Goal: Task Accomplishment & Management: Complete application form

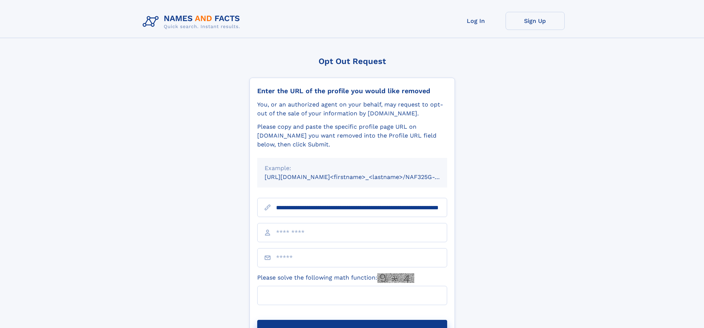
scroll to position [0, 72]
type input "**********"
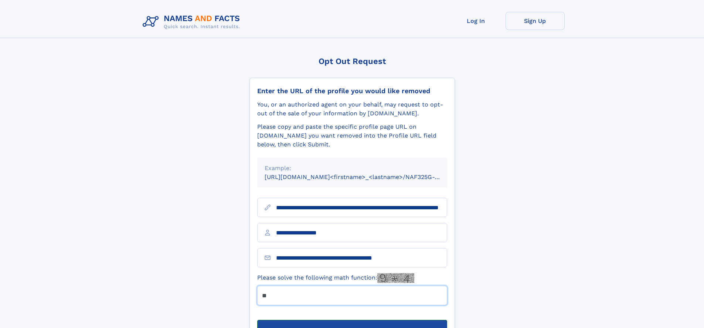
type input "**"
click at [352, 320] on button "Submit Opt Out Request" at bounding box center [352, 332] width 190 height 24
